Goal: Information Seeking & Learning: Learn about a topic

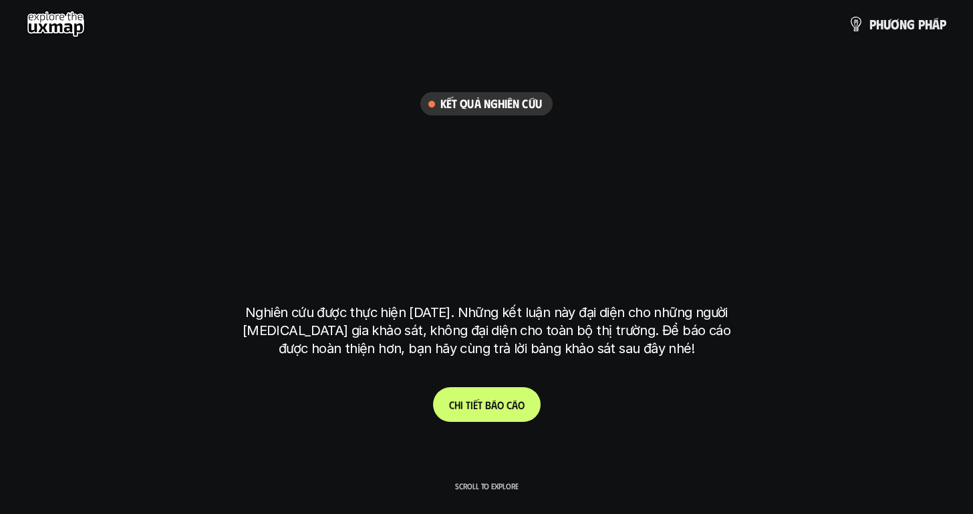
click at [479, 414] on link "C h i t i ế t b á o c á o" at bounding box center [487, 404] width 108 height 35
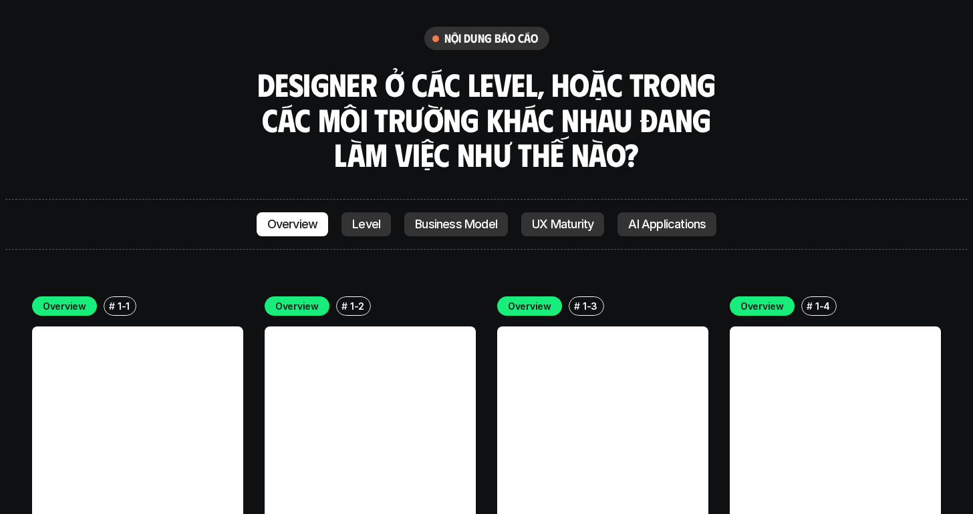
scroll to position [3695, 0]
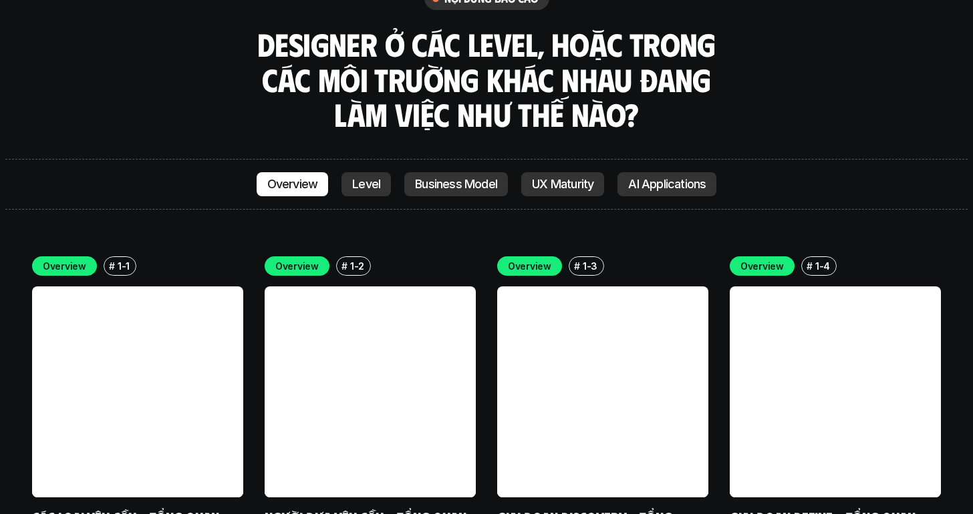
click at [148, 508] on link "Các loại yêu cầu - Tổng quan" at bounding box center [125, 517] width 187 height 18
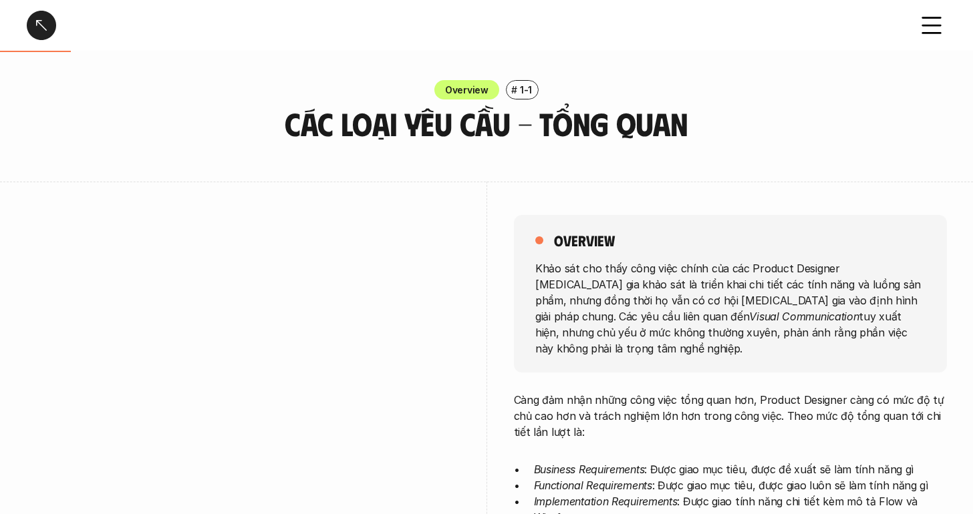
click at [38, 28] on div at bounding box center [41, 25] width 29 height 29
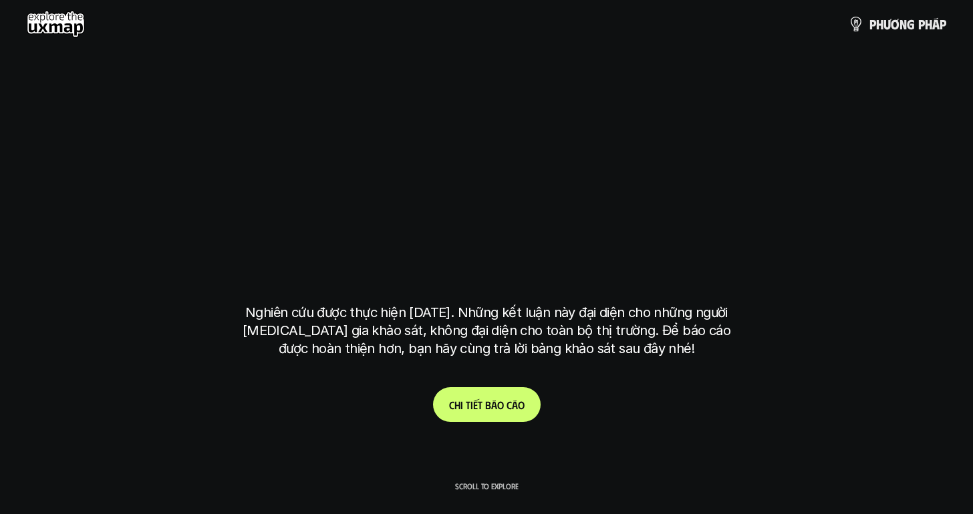
scroll to position [3798, 0]
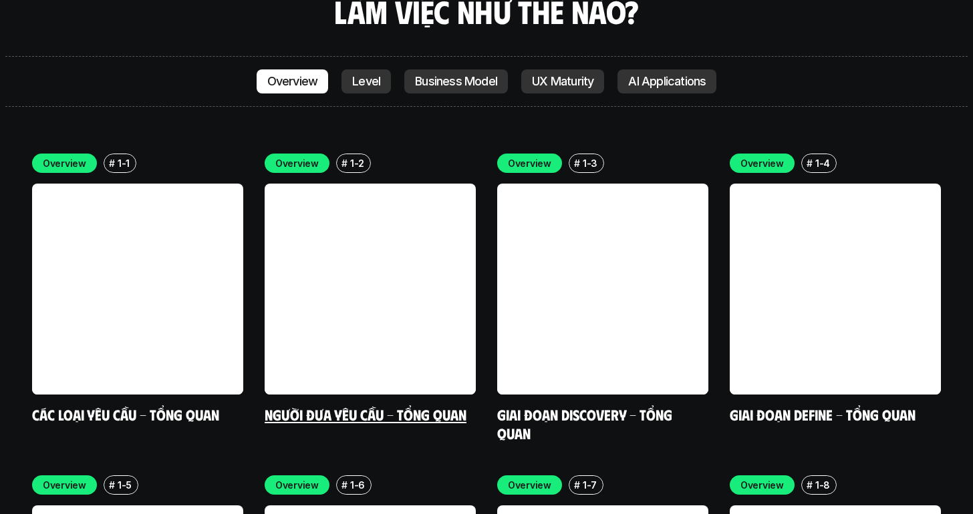
click at [379, 406] on link "Người đưa yêu cầu - Tổng quan" at bounding box center [366, 415] width 202 height 18
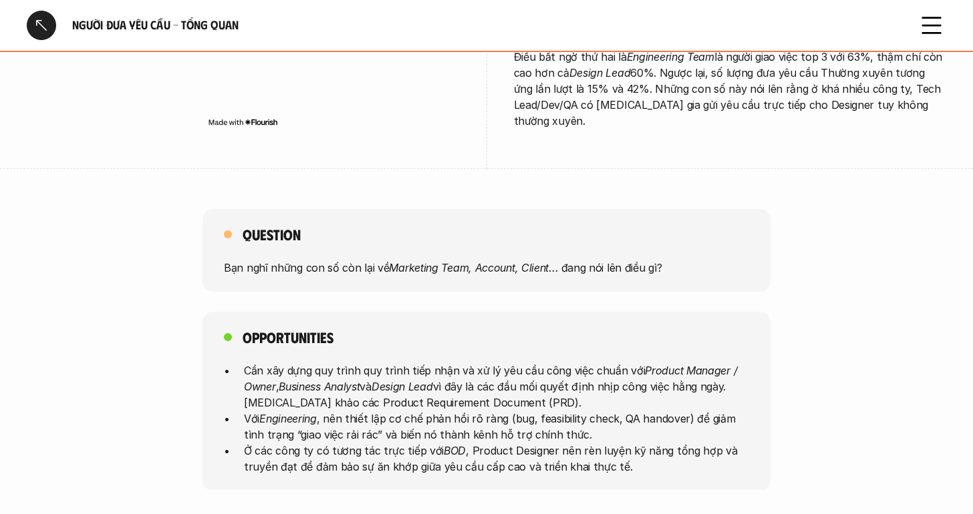
scroll to position [655, 0]
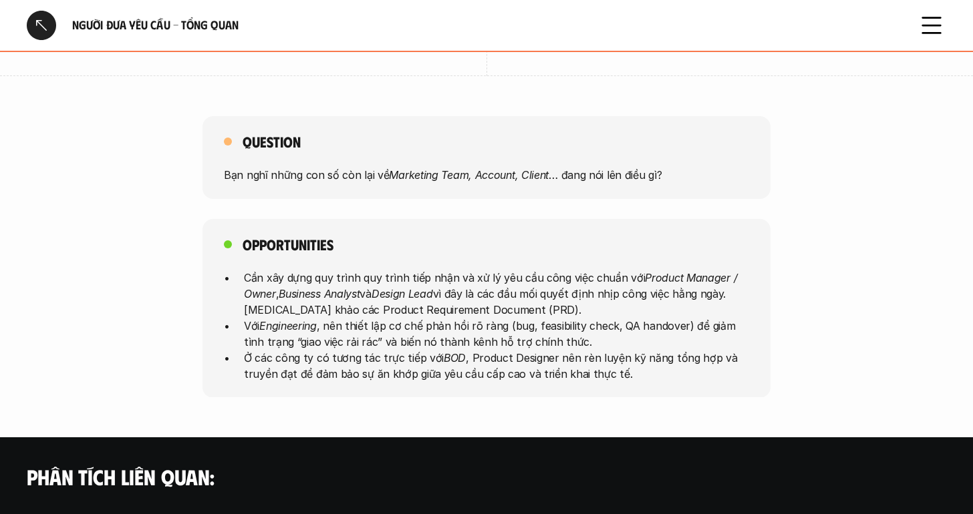
click at [43, 28] on div at bounding box center [41, 25] width 29 height 29
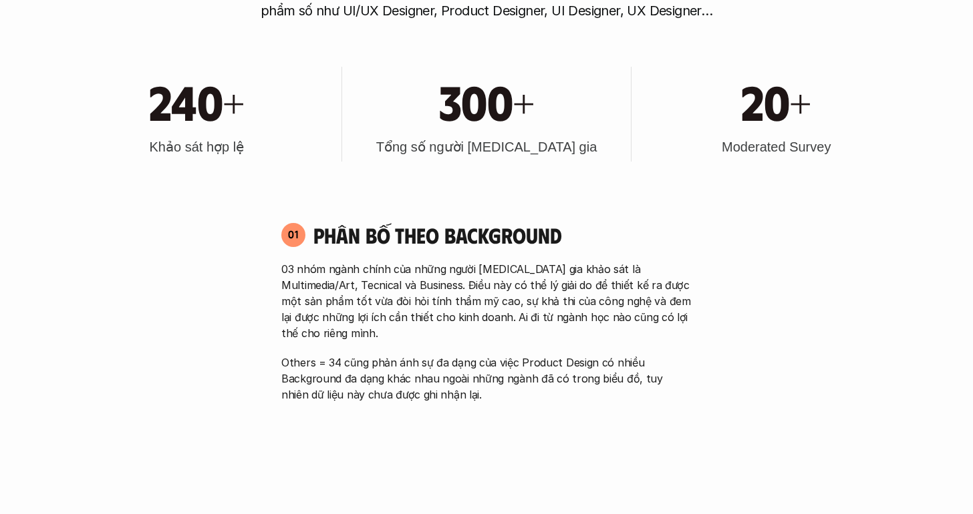
scroll to position [3798, 0]
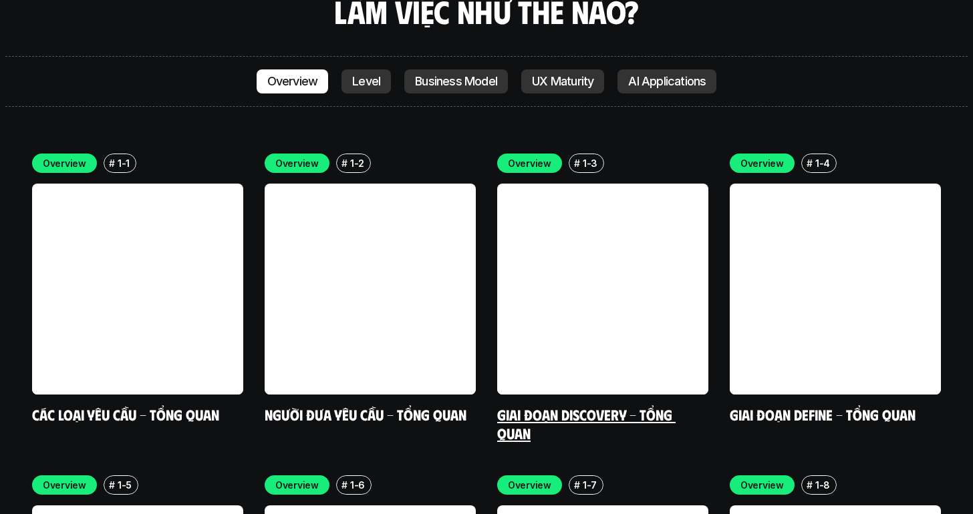
click at [526, 406] on link "Giai đoạn Discovery - Tổng quan" at bounding box center [586, 424] width 178 height 37
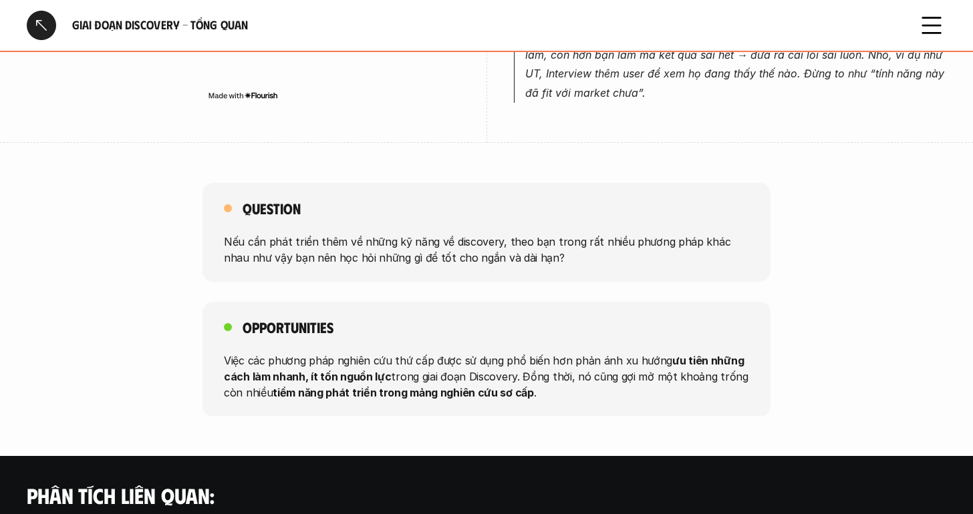
scroll to position [1247, 0]
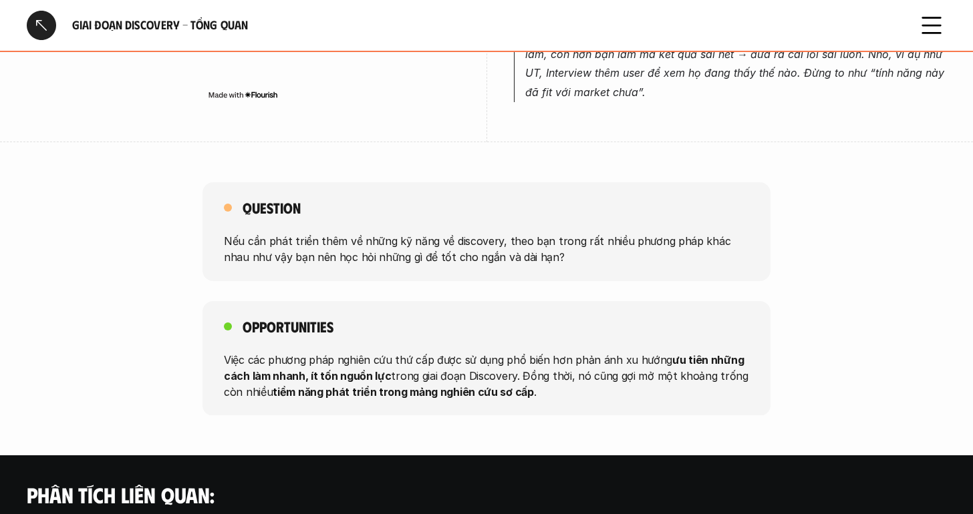
click at [45, 26] on div at bounding box center [41, 25] width 29 height 29
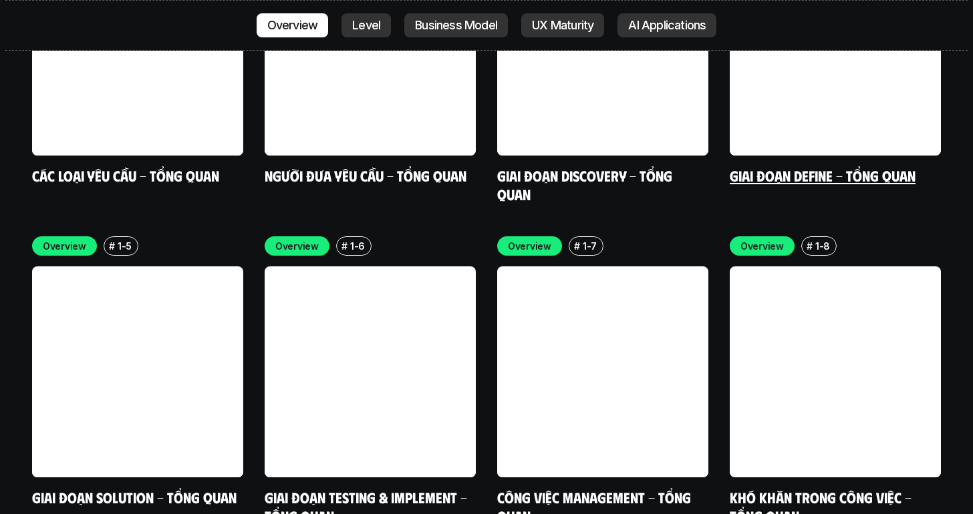
scroll to position [4092, 0]
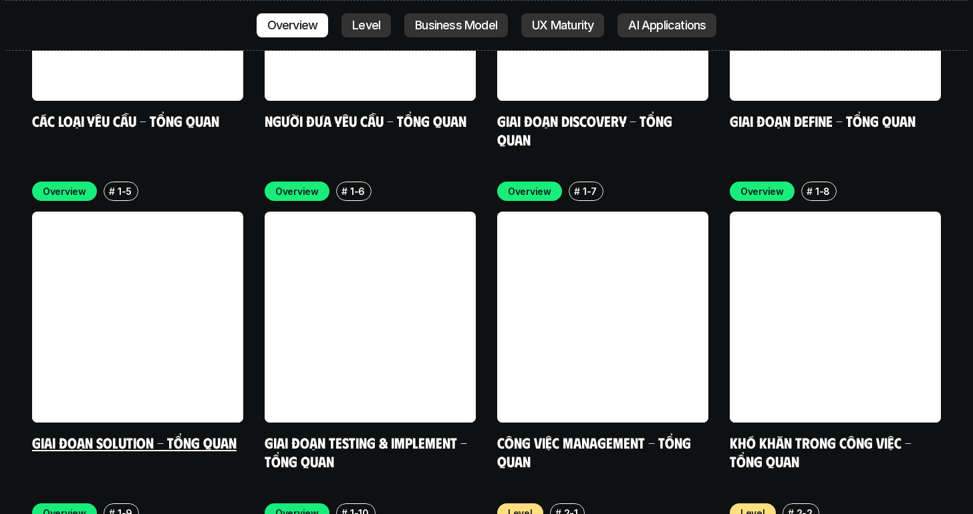
click at [214, 434] on link "Giai đoạn Solution - Tổng quan" at bounding box center [134, 443] width 204 height 18
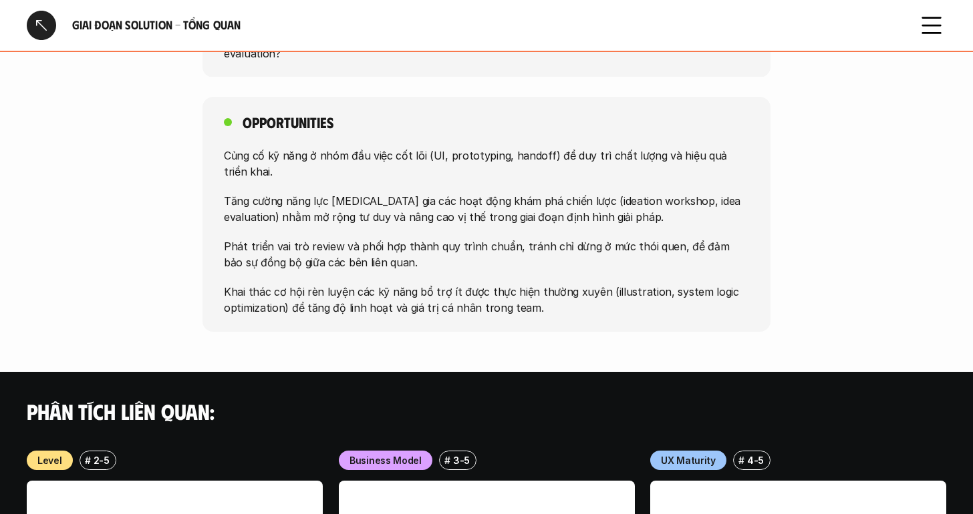
scroll to position [1337, 0]
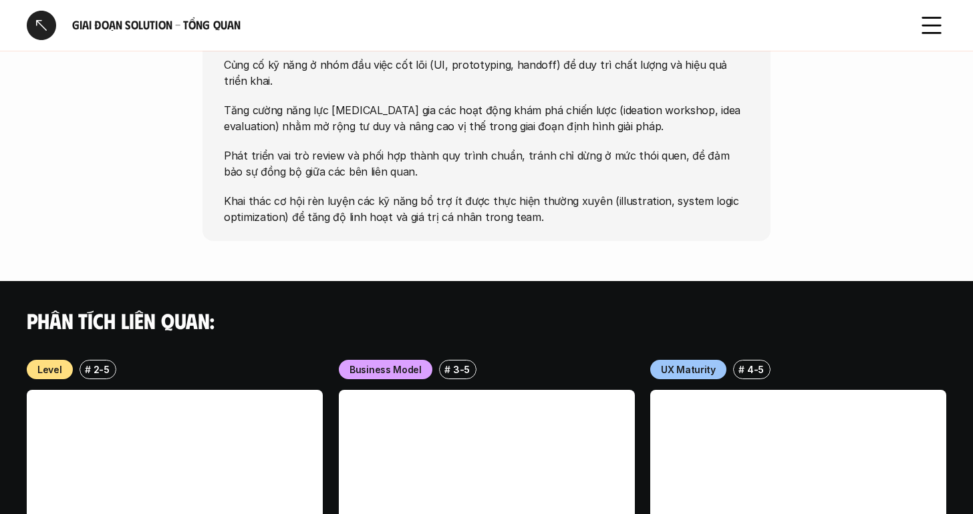
click at [49, 32] on div at bounding box center [41, 25] width 29 height 29
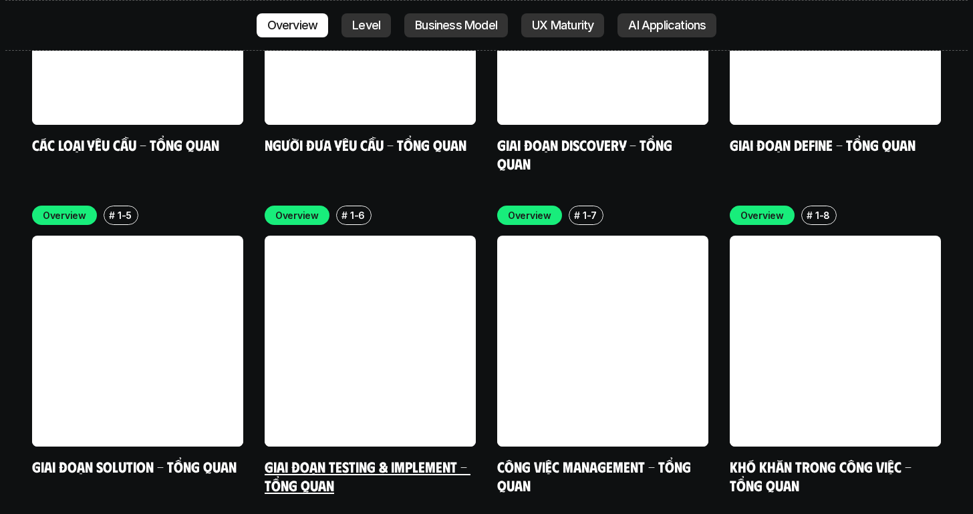
scroll to position [4071, 0]
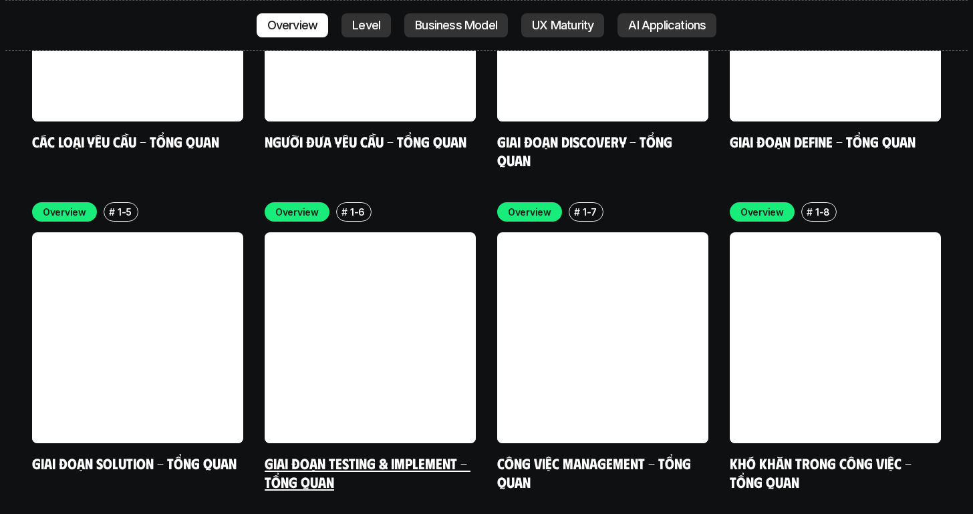
click at [444, 454] on link "Giai đoạn Testing & Implement - Tổng quan" at bounding box center [368, 472] width 206 height 37
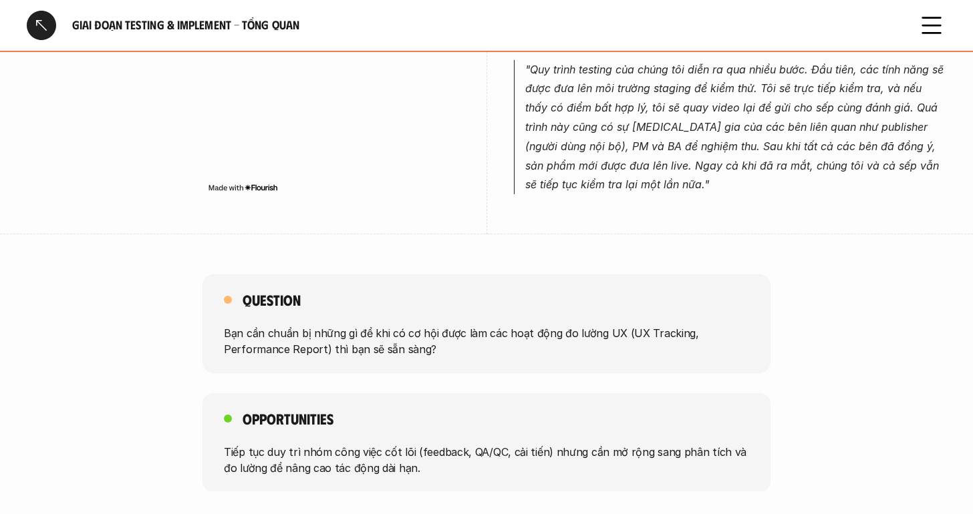
scroll to position [691, 0]
click at [43, 27] on div at bounding box center [41, 25] width 29 height 29
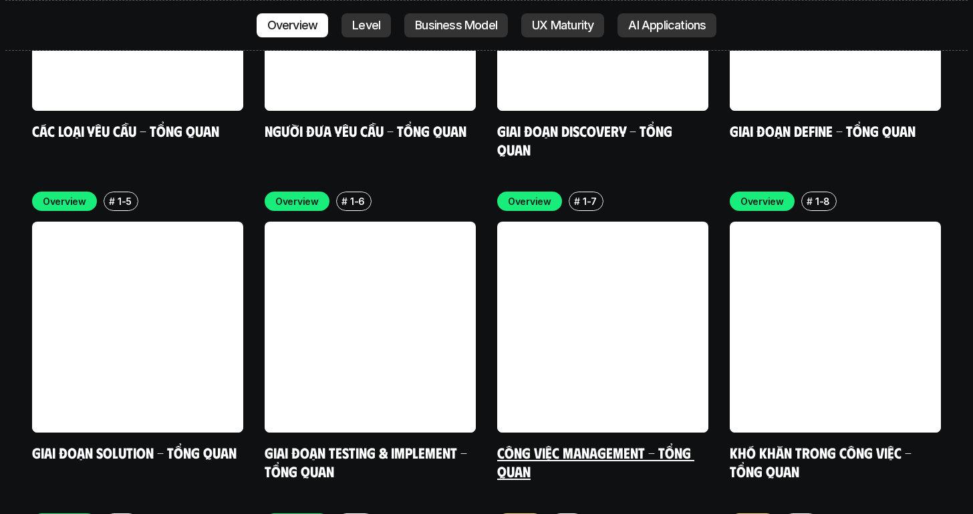
scroll to position [4083, 0]
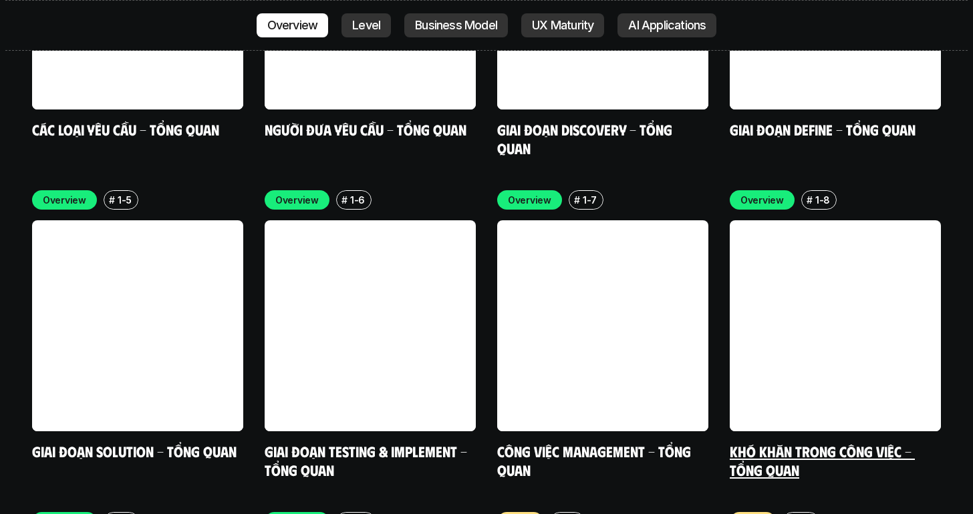
click at [832, 442] on link "Khó khăn trong công việc - Tổng quan" at bounding box center [822, 460] width 185 height 37
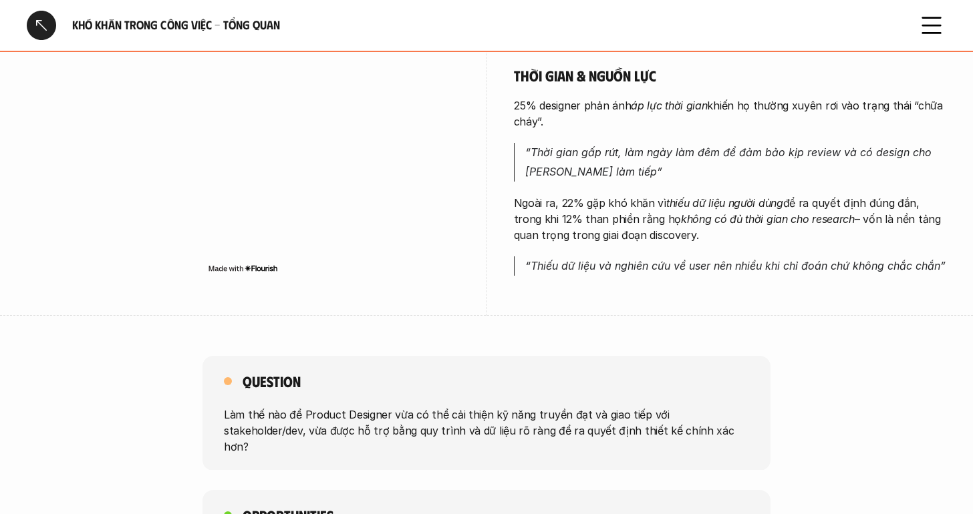
scroll to position [1070, 0]
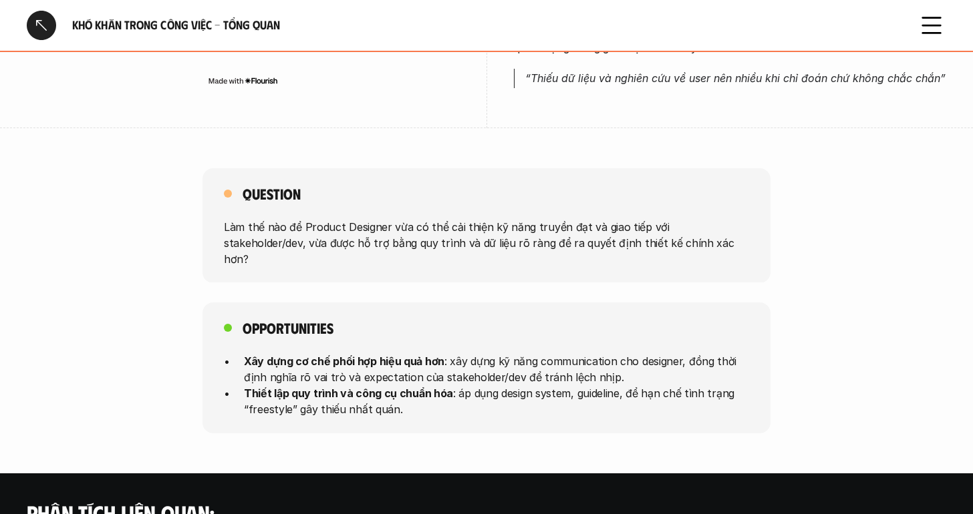
click at [35, 27] on div at bounding box center [41, 25] width 29 height 29
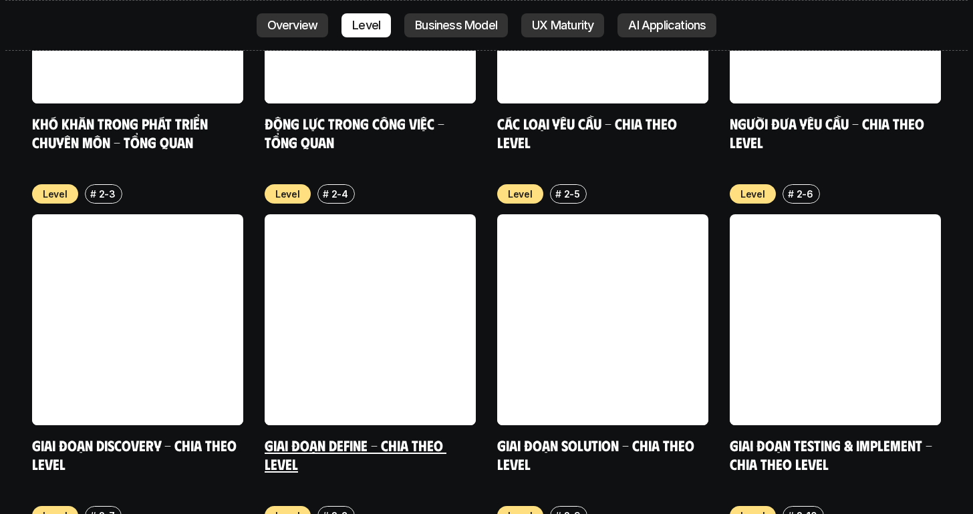
scroll to position [4720, 0]
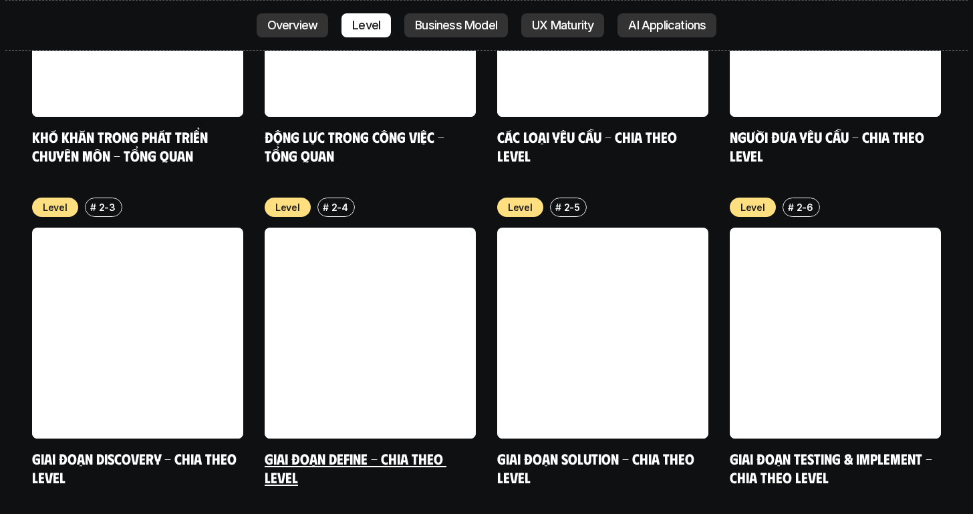
click at [360, 450] on link "Giai đoạn Define - Chia theo Level" at bounding box center [356, 468] width 182 height 37
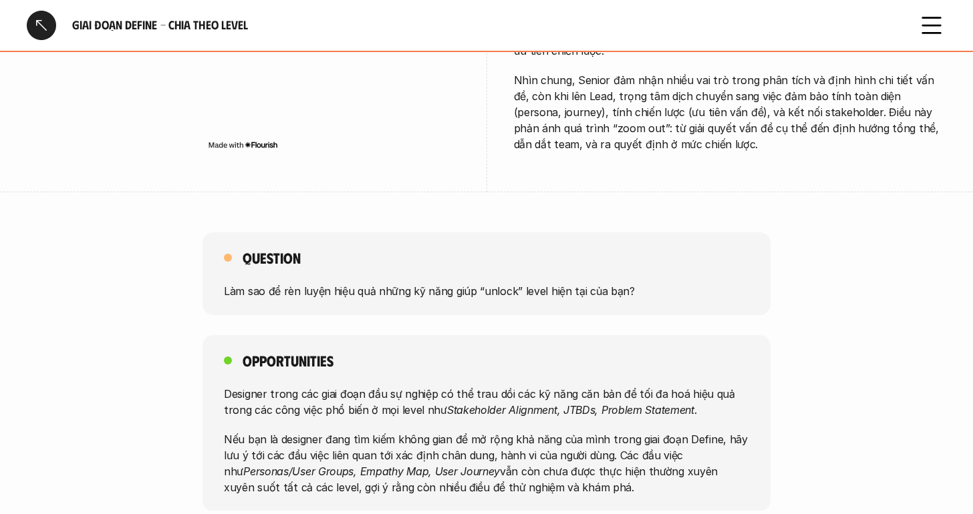
scroll to position [3718, 0]
